Goal: Navigation & Orientation: Understand site structure

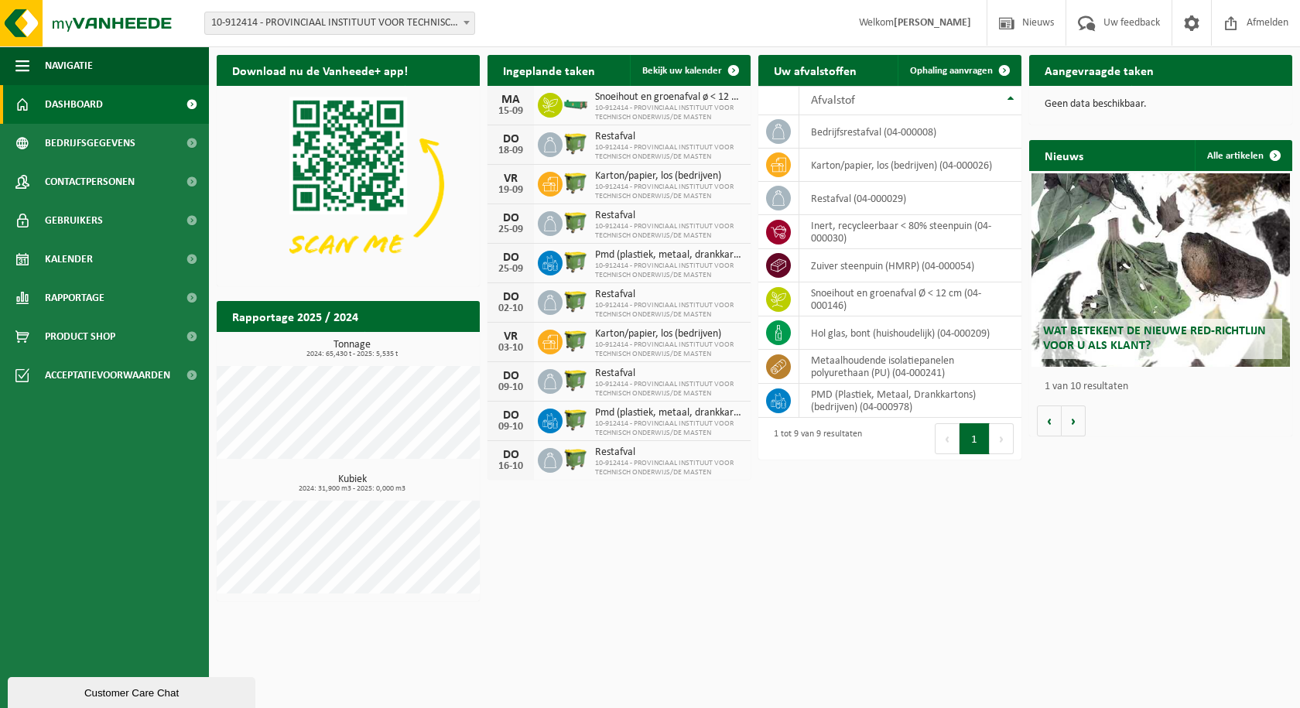
click at [73, 102] on span "Dashboard" at bounding box center [74, 104] width 58 height 39
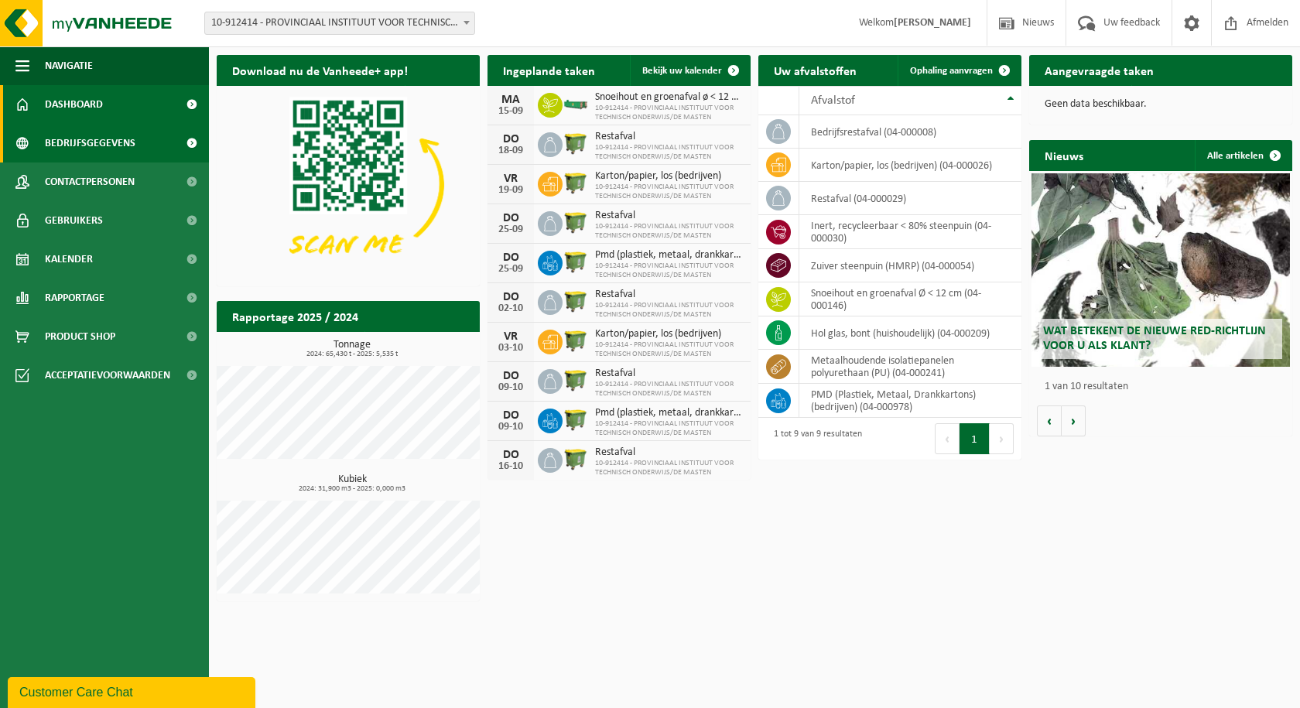
click at [73, 139] on span "Bedrijfsgegevens" at bounding box center [90, 143] width 91 height 39
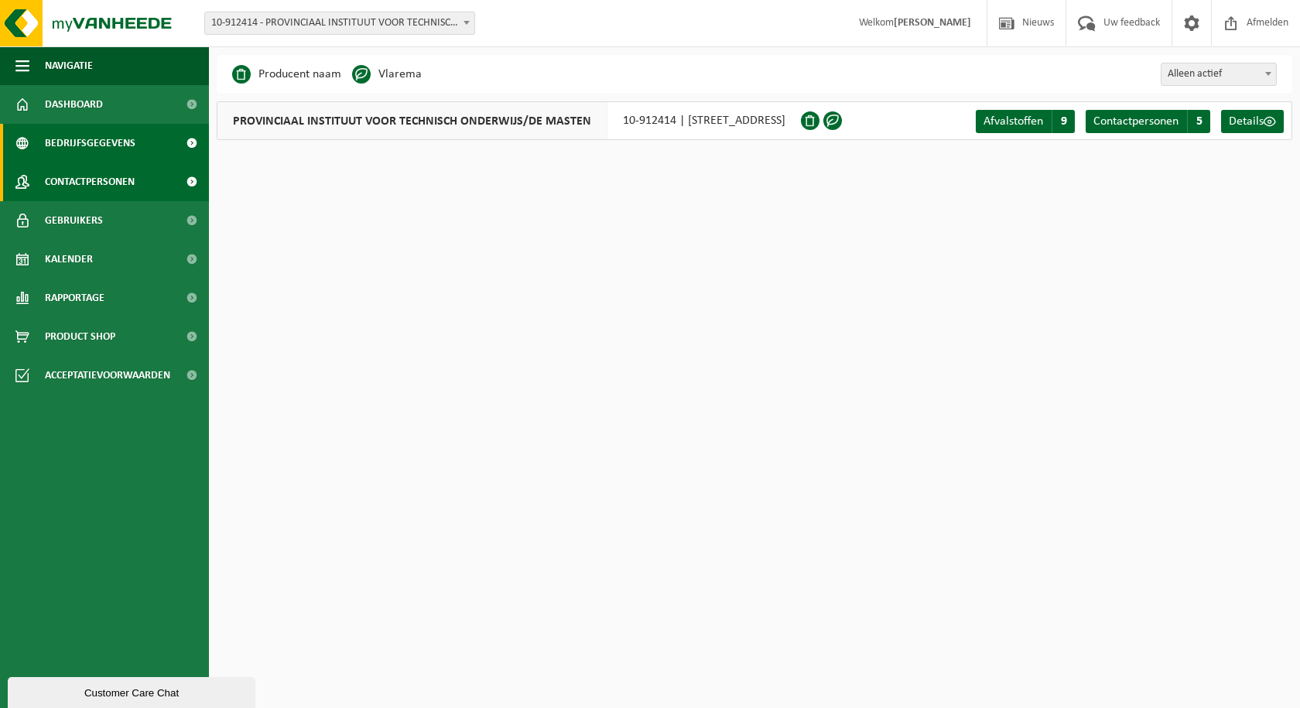
click at [74, 180] on span "Contactpersonen" at bounding box center [90, 181] width 90 height 39
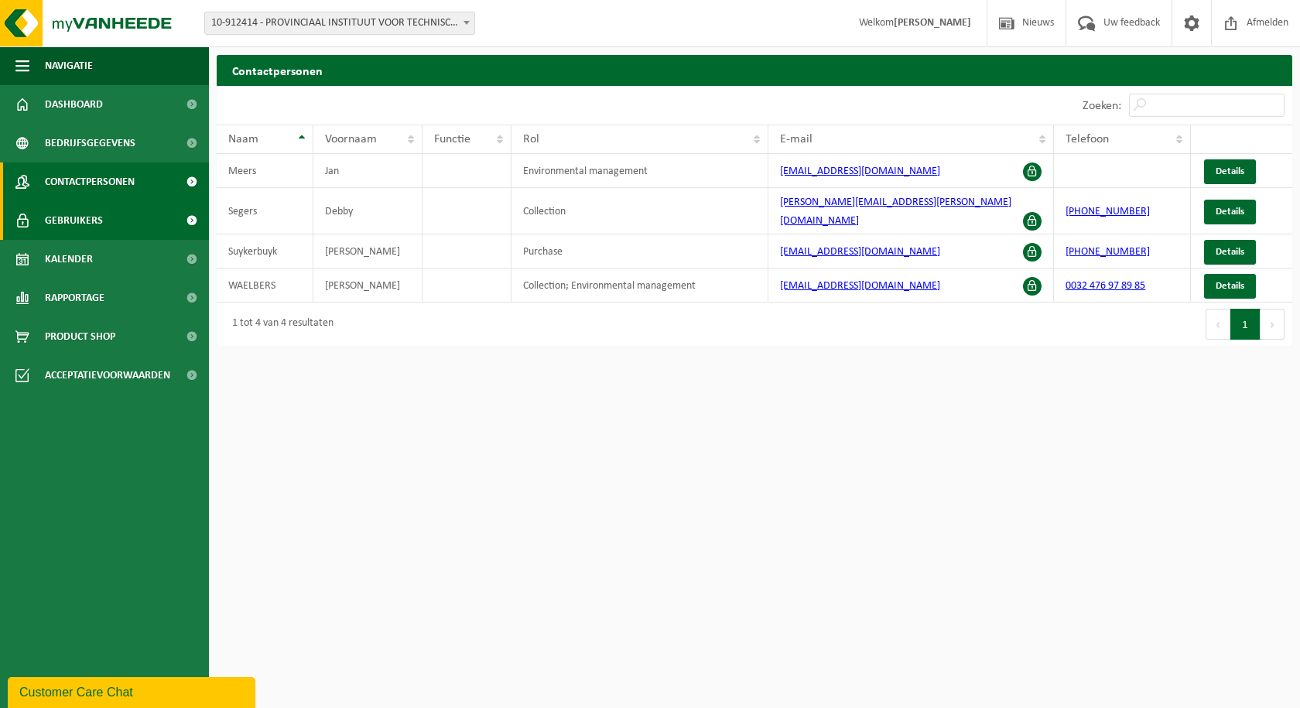
click at [79, 214] on span "Gebruikers" at bounding box center [74, 220] width 58 height 39
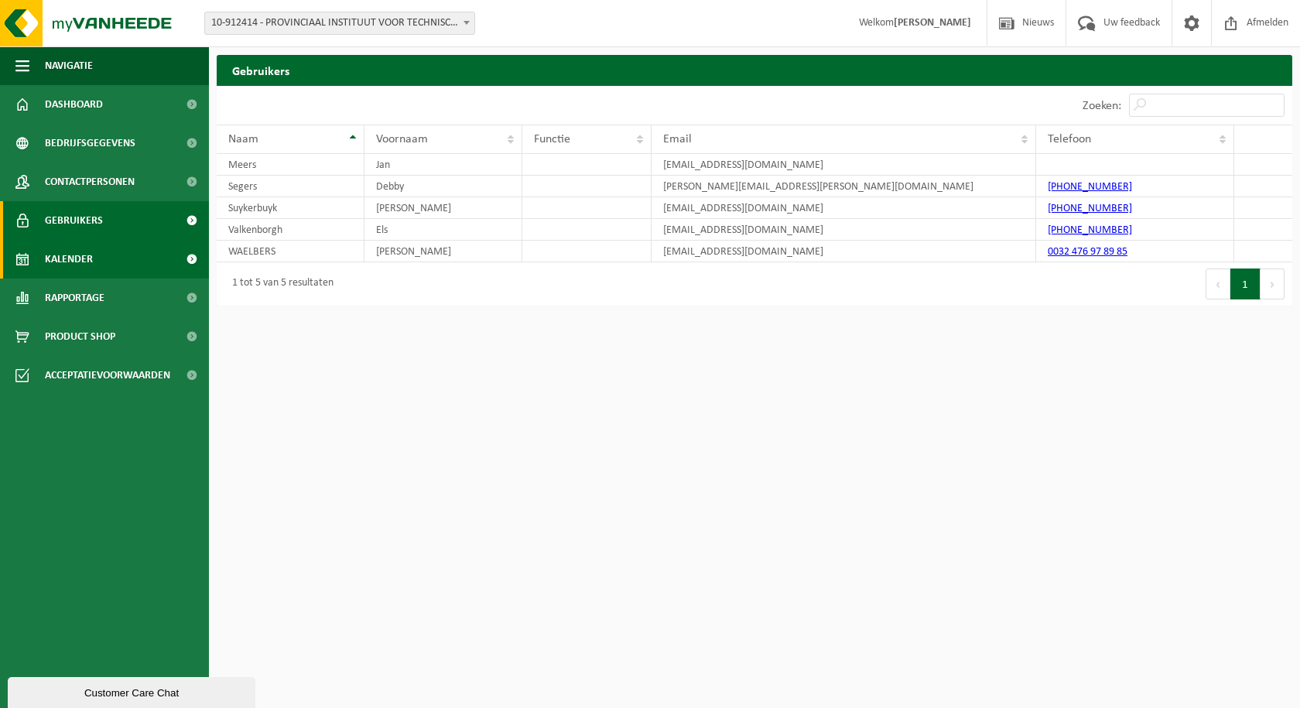
click at [80, 257] on span "Kalender" at bounding box center [69, 259] width 48 height 39
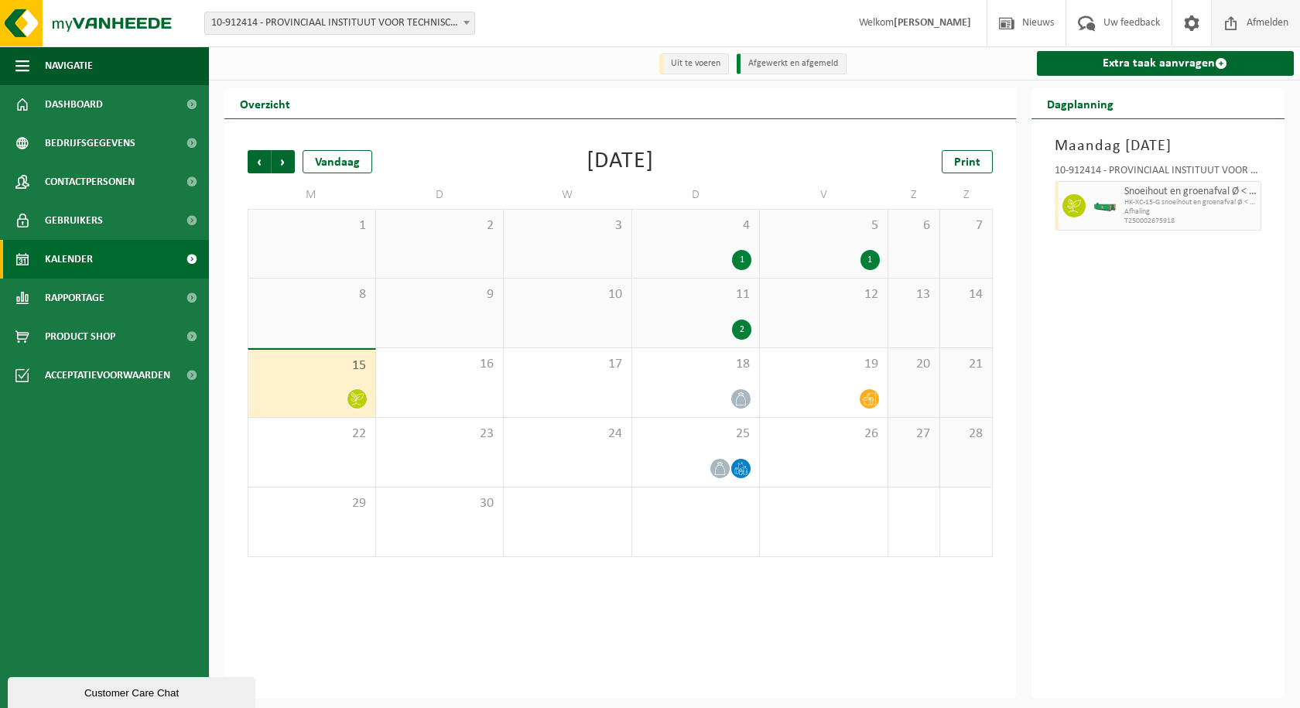
click at [1265, 19] on span "Afmelden" at bounding box center [1268, 23] width 50 height 46
